Goal: Transaction & Acquisition: Purchase product/service

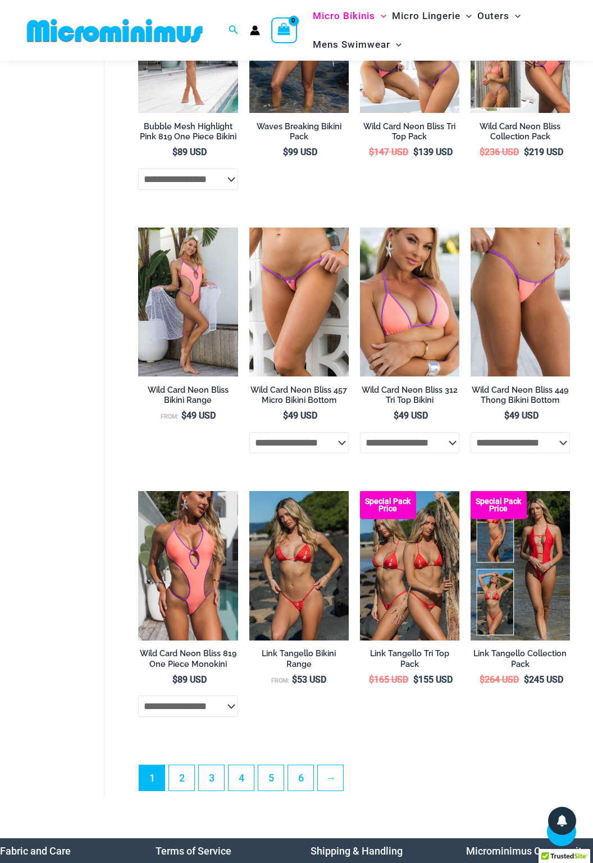
scroll to position [1898, 0]
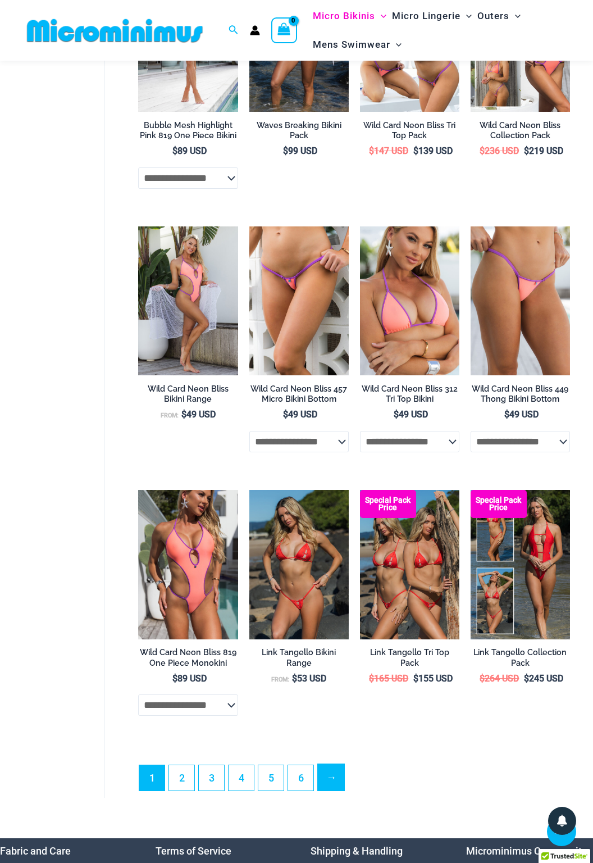
click at [326, 764] on link "→" at bounding box center [331, 777] width 26 height 26
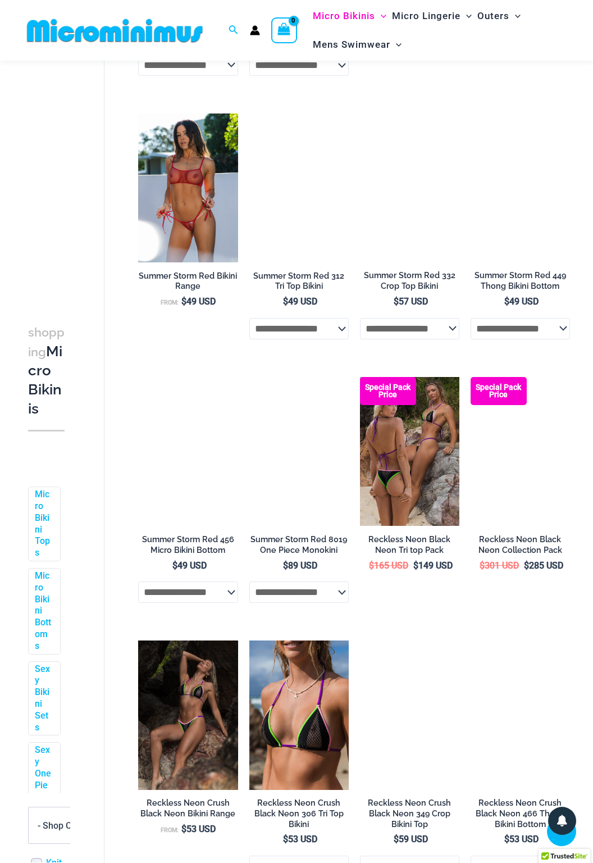
scroll to position [849, 0]
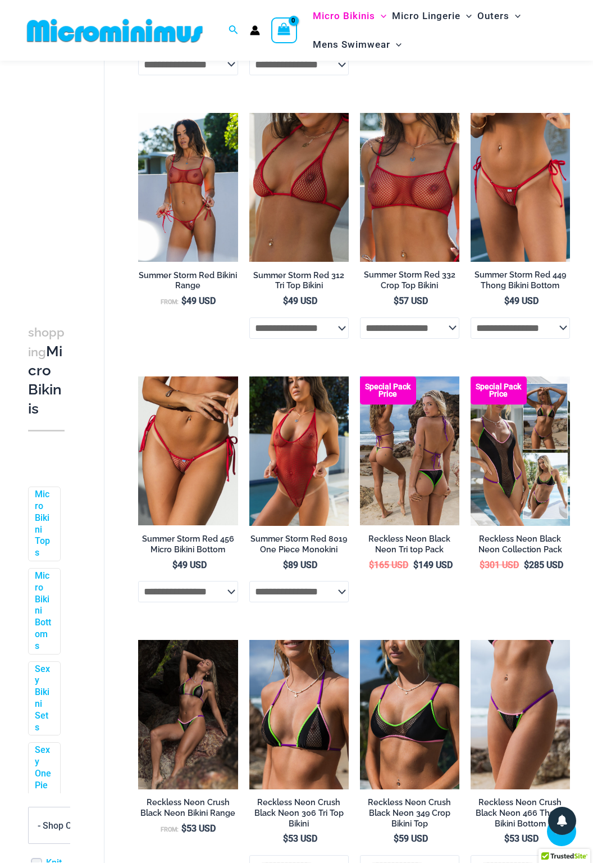
click at [408, 465] on img at bounding box center [409, 450] width 99 height 149
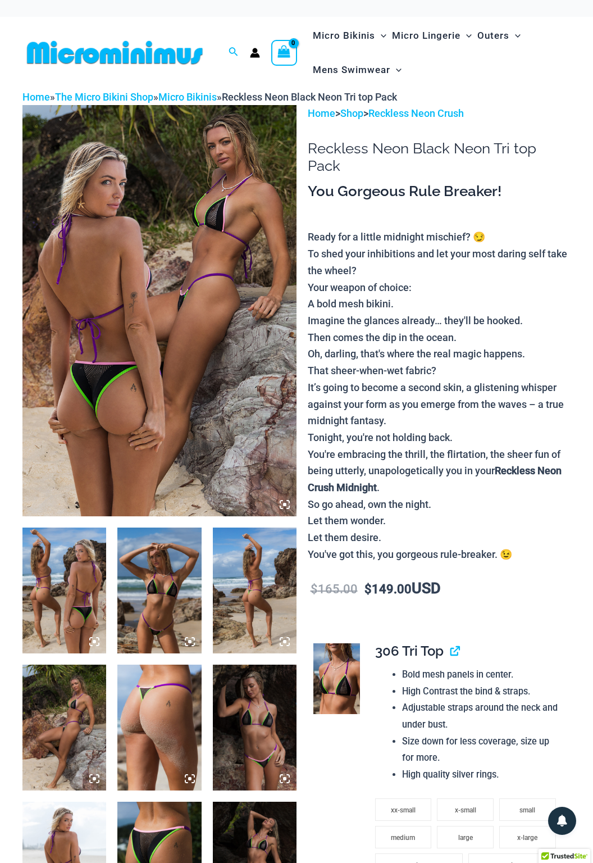
click at [64, 569] on img at bounding box center [64, 590] width 84 height 126
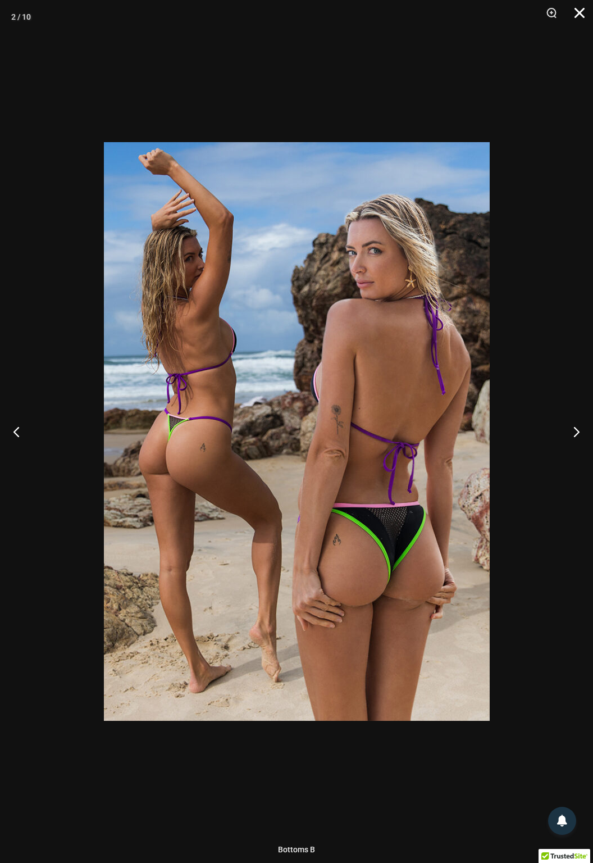
click at [582, 9] on button "Close" at bounding box center [576, 17] width 28 height 34
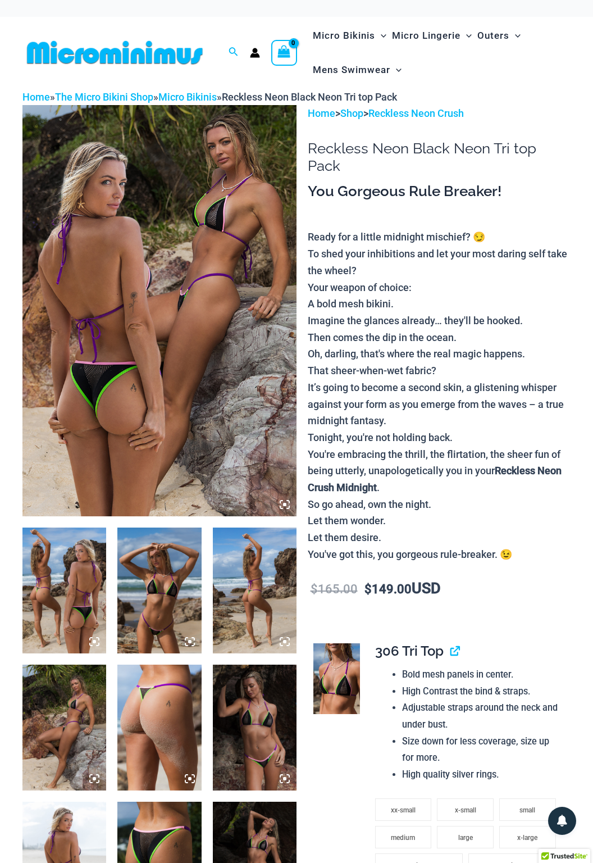
click at [223, 588] on img at bounding box center [255, 590] width 84 height 126
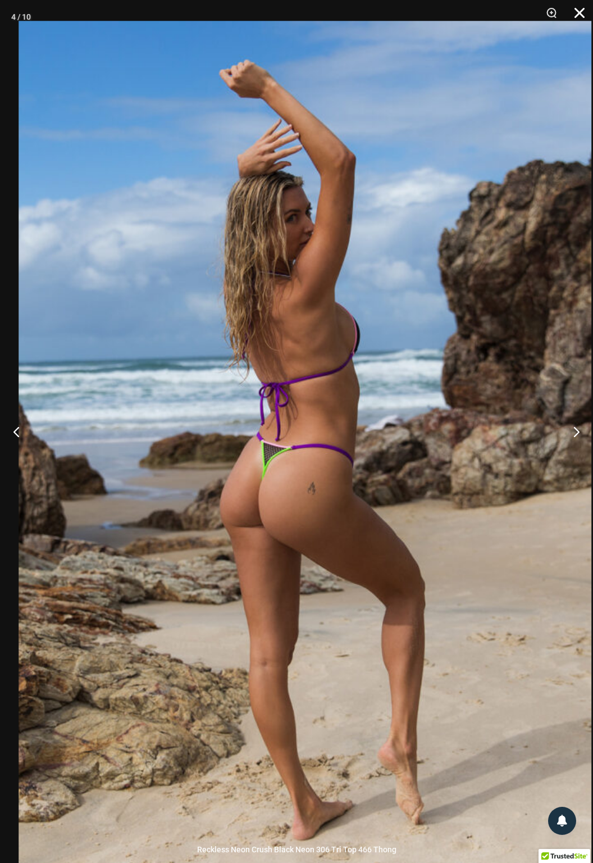
click at [576, 21] on button "Close" at bounding box center [576, 17] width 28 height 34
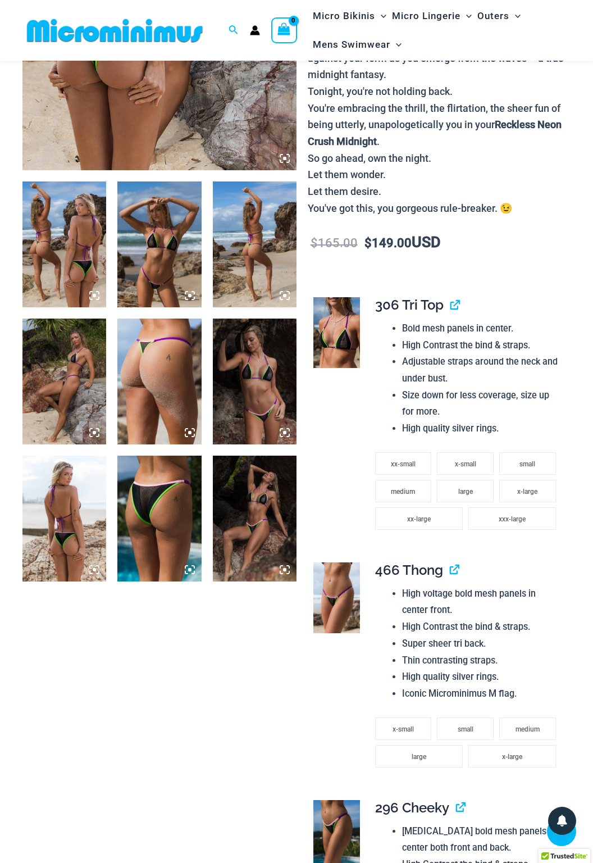
scroll to position [336, 0]
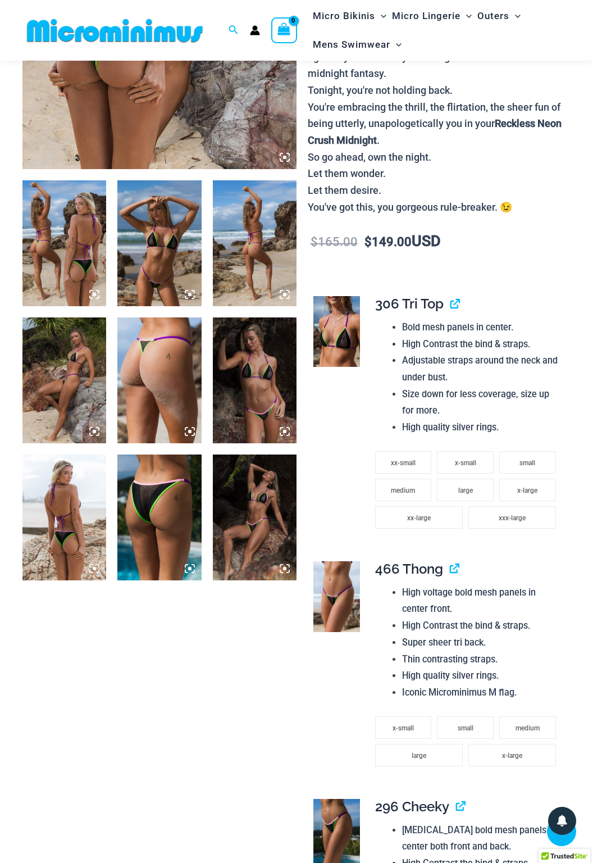
click at [51, 390] on img at bounding box center [64, 380] width 84 height 126
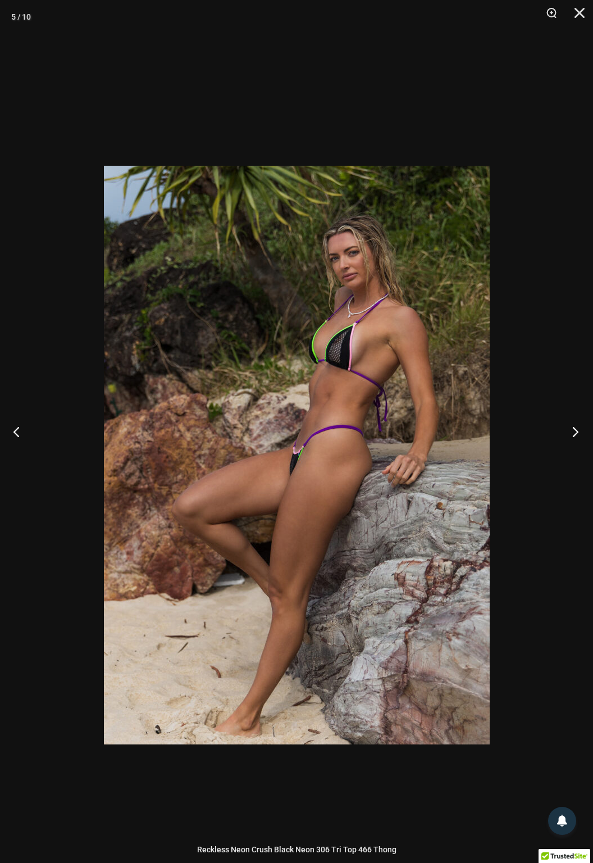
click at [568, 459] on button "Next" at bounding box center [572, 431] width 42 height 56
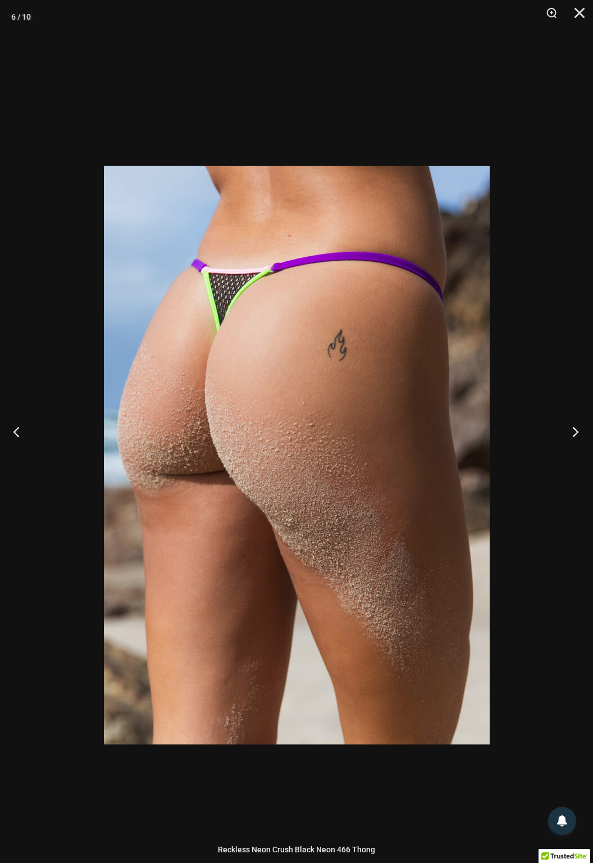
click at [562, 459] on button "Next" at bounding box center [572, 431] width 42 height 56
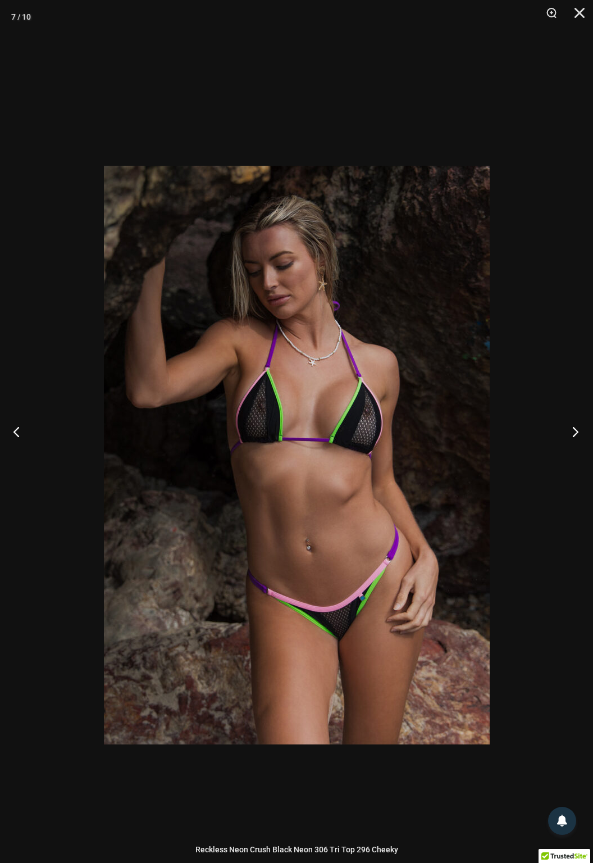
click at [560, 459] on button "Next" at bounding box center [572, 431] width 42 height 56
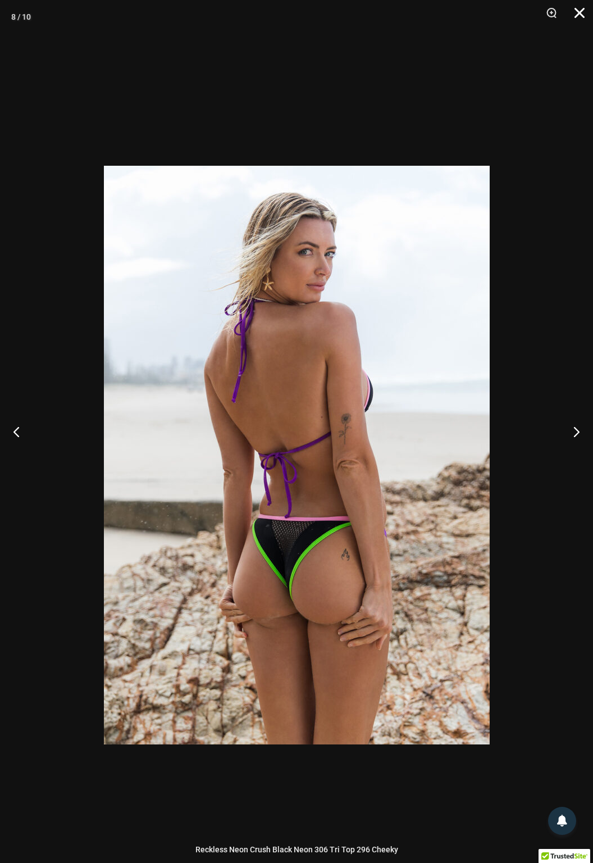
click at [580, 21] on button "Close" at bounding box center [576, 17] width 28 height 34
